Goal: Information Seeking & Learning: Learn about a topic

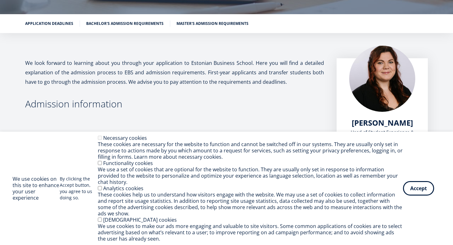
scroll to position [104, 0]
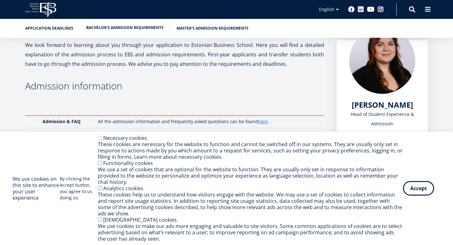
click at [110, 31] on link "Bachelor's admission requirements" at bounding box center [124, 28] width 77 height 6
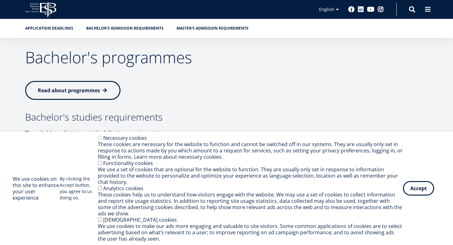
click at [41, 8] on icon at bounding box center [48, 9] width 16 height 15
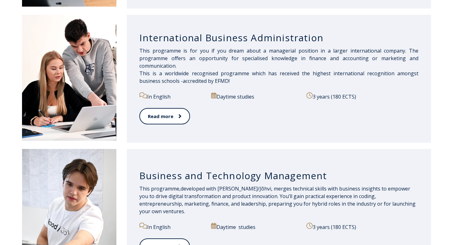
scroll to position [515, 0]
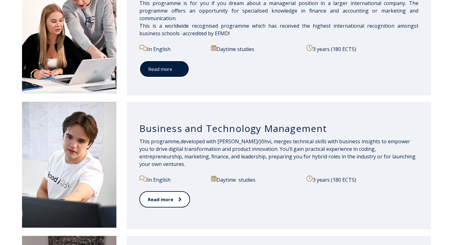
click at [176, 73] on link "Read more" at bounding box center [164, 68] width 50 height 17
